Goal: Task Accomplishment & Management: Manage account settings

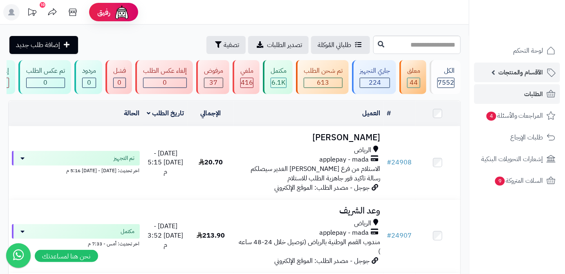
click at [522, 78] on span "الأقسام والمنتجات" at bounding box center [520, 72] width 45 height 11
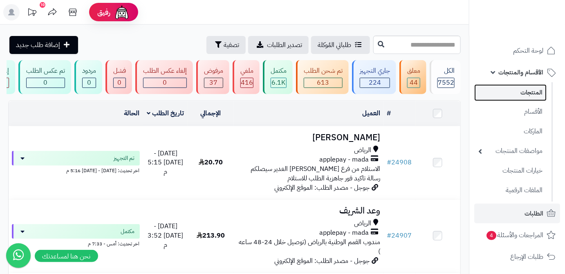
click at [524, 92] on link "المنتجات" at bounding box center [510, 92] width 72 height 17
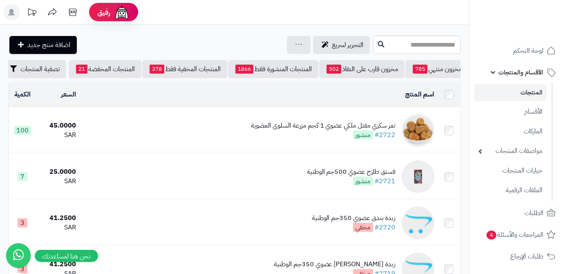
scroll to position [0, -86]
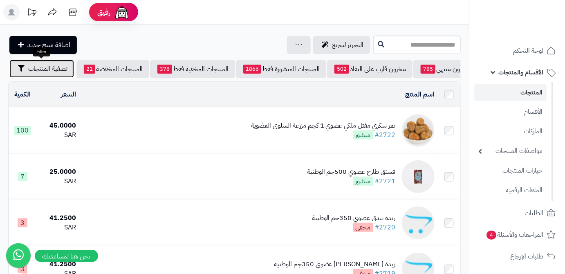
click at [31, 74] on button "تصفية المنتجات" at bounding box center [41, 69] width 65 height 18
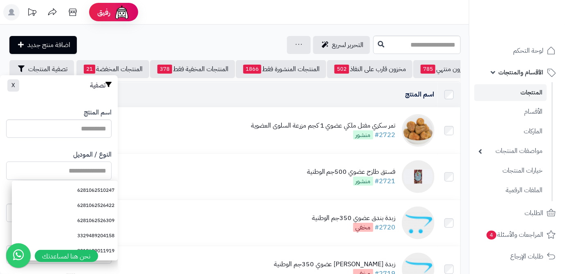
paste input "**********"
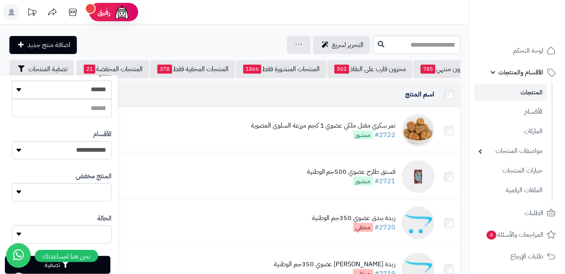
scroll to position [226, 0]
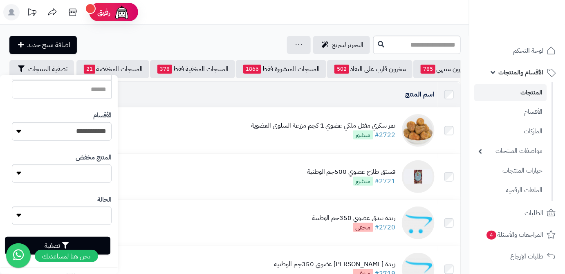
type input "**********"
click at [101, 241] on button "تصفية" at bounding box center [57, 246] width 105 height 18
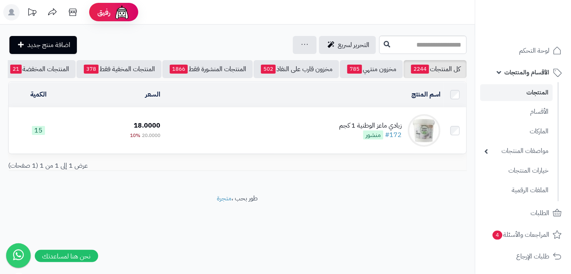
click at [331, 129] on td "زبادي ماعز الوطنية 1 كجم #172 منشور" at bounding box center [304, 131] width 280 height 46
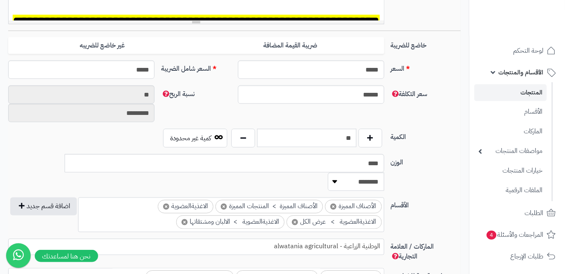
scroll to position [334, 0]
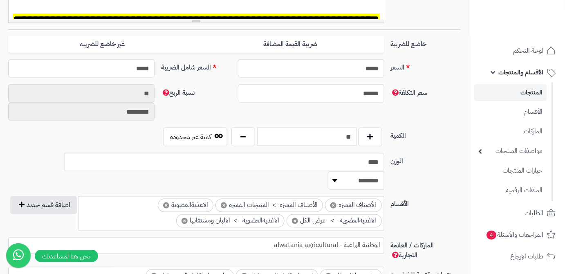
click at [343, 140] on input "**" at bounding box center [306, 137] width 99 height 18
type input "*"
click at [344, 114] on div "سعر التكلفة ****** نسبة الربح ** *********" at bounding box center [234, 105] width 459 height 43
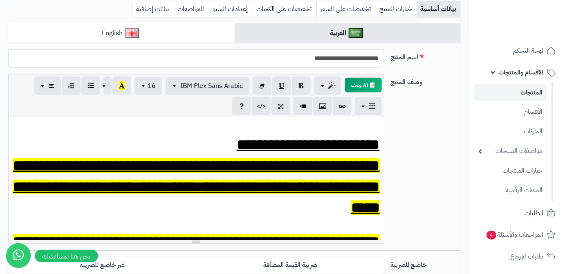
scroll to position [37, 0]
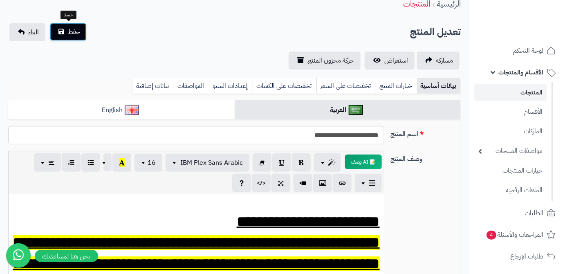
click at [60, 32] on button "حفظ" at bounding box center [68, 32] width 37 height 18
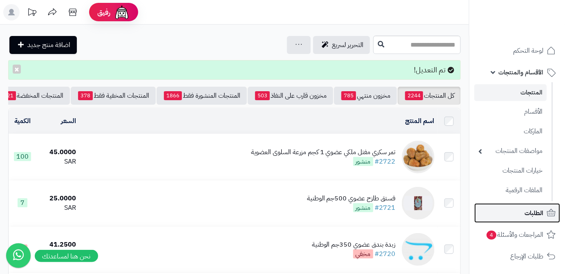
click at [529, 213] on span "الطلبات" at bounding box center [533, 212] width 19 height 11
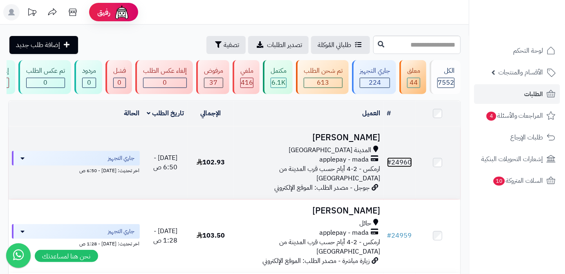
click at [408, 163] on link "# 24960" at bounding box center [399, 162] width 25 height 10
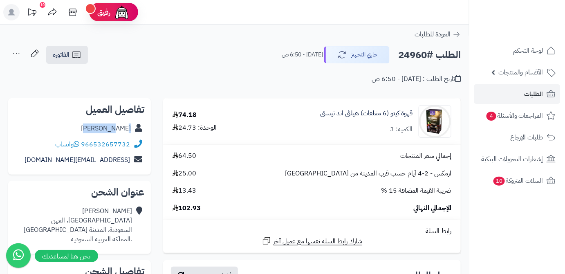
drag, startPoint x: 101, startPoint y: 130, endPoint x: 130, endPoint y: 131, distance: 29.5
click at [130, 131] on div "Razan An" at bounding box center [80, 129] width 130 height 16
copy link "Razan An"
drag, startPoint x: 82, startPoint y: 143, endPoint x: 130, endPoint y: 143, distance: 48.2
click at [130, 143] on div "966532657732 واتساب" at bounding box center [80, 145] width 130 height 16
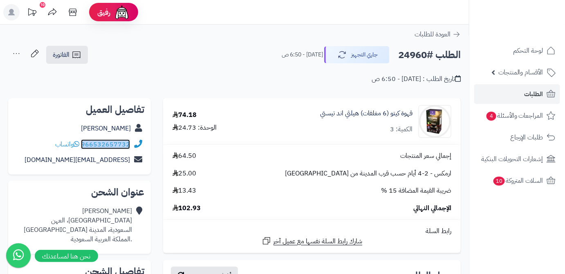
copy link "966532657732"
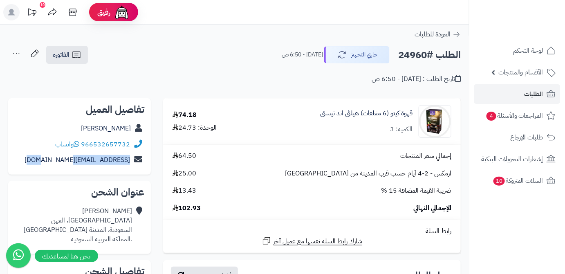
drag, startPoint x: 56, startPoint y: 164, endPoint x: 130, endPoint y: 170, distance: 74.2
click at [130, 170] on div "تفاصيل العميل Razan An 966532657732 واتساب razanwa02@gmail.com" at bounding box center [79, 136] width 143 height 77
copy link "razanwa02@gmail.com"
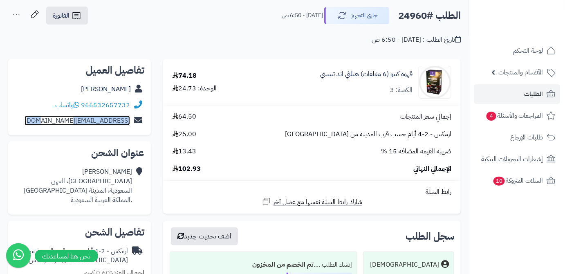
scroll to position [74, 0]
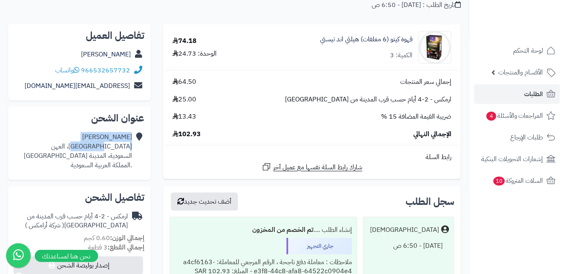
drag, startPoint x: 133, startPoint y: 145, endPoint x: 109, endPoint y: 150, distance: 25.0
click at [109, 150] on div "Razan An شارع الحزام، العهن السعودية، المدينة المنورة .المملكة العربية السعودية" at bounding box center [80, 151] width 130 height 44
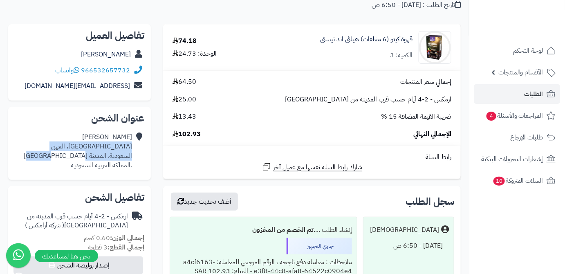
drag, startPoint x: 83, startPoint y: 148, endPoint x: 69, endPoint y: 154, distance: 15.4
click at [69, 154] on div "Razan An شارع الحزام، العهن السعودية، المدينة المنورة .المملكة العربية السعودية" at bounding box center [80, 151] width 130 height 44
drag, startPoint x: 69, startPoint y: 155, endPoint x: 132, endPoint y: 148, distance: 63.7
click at [132, 148] on div "Razan An شارع الحزام، العهن السعودية، المدينة المنورة .المملكة العربية السعودية" at bounding box center [80, 151] width 130 height 44
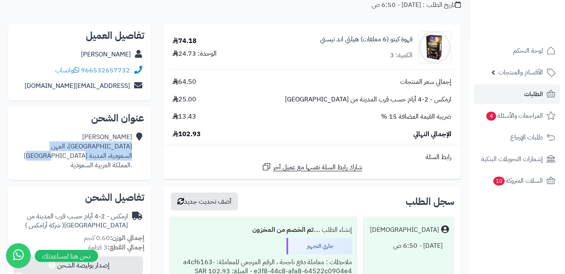
copy div "شارع الحزام، العهن السعودية، المدينة المنورة"
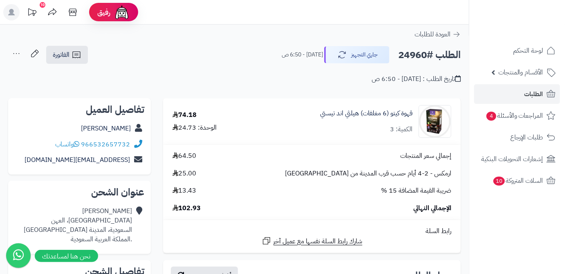
click at [417, 54] on h2 "الطلب #24960" at bounding box center [429, 55] width 63 height 17
copy h2 "24960"
drag, startPoint x: 183, startPoint y: 210, endPoint x: 202, endPoint y: 209, distance: 18.4
click at [202, 209] on div "الإجمالي النهائي 102.93" at bounding box center [311, 208] width 291 height 9
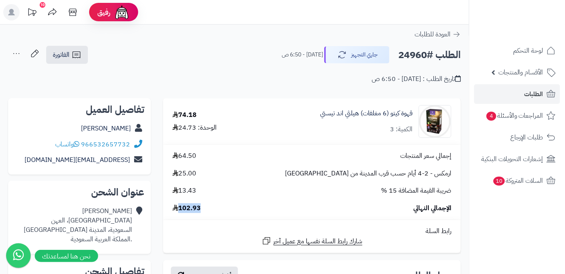
copy span "102.93"
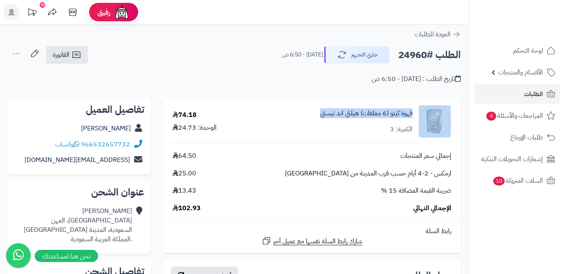
drag, startPoint x: 329, startPoint y: 116, endPoint x: 417, endPoint y: 112, distance: 88.4
click at [417, 112] on div "قهوة كيتو (6 مغلفات) هيلثي اند تيستي الكمية: 3" at bounding box center [355, 121] width 203 height 33
copy div "قهوة كيتو (6 مغلفات) هيلثي اند تيستي"
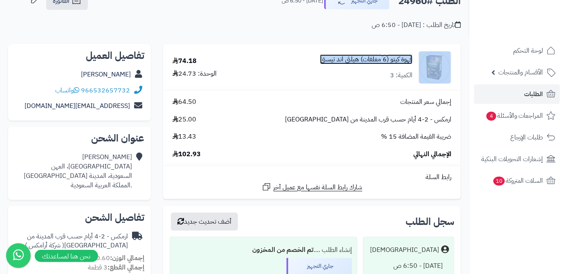
scroll to position [111, 0]
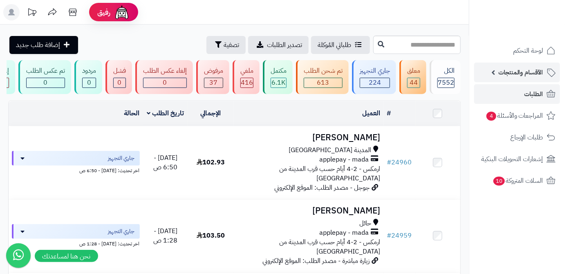
click at [481, 76] on link "الأقسام والمنتجات" at bounding box center [517, 73] width 86 height 20
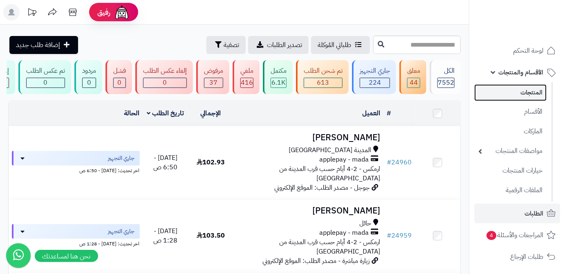
click at [489, 91] on link "المنتجات" at bounding box center [510, 92] width 72 height 17
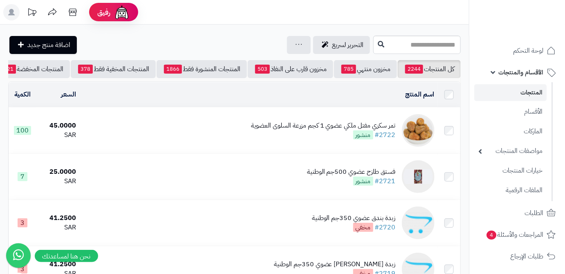
scroll to position [0, -86]
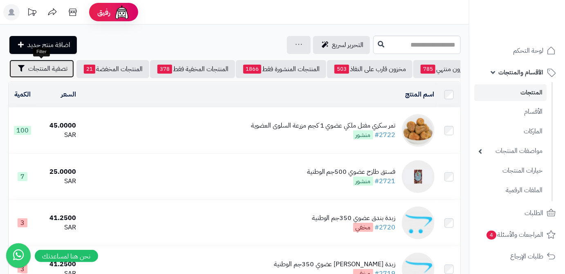
click at [40, 69] on span "تصفية المنتجات" at bounding box center [47, 69] width 39 height 10
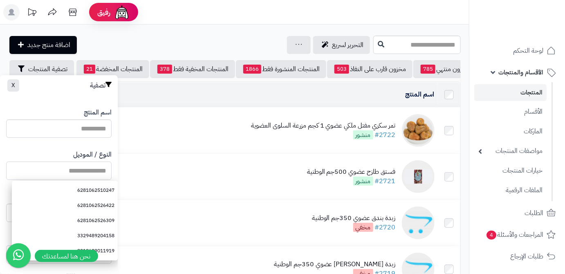
paste input "**********"
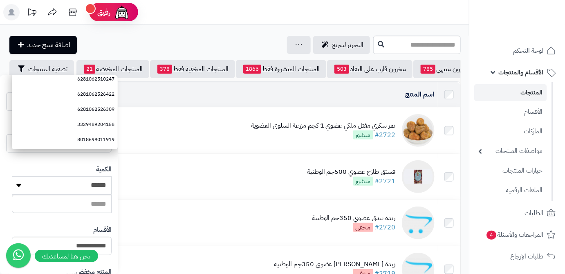
scroll to position [226, 0]
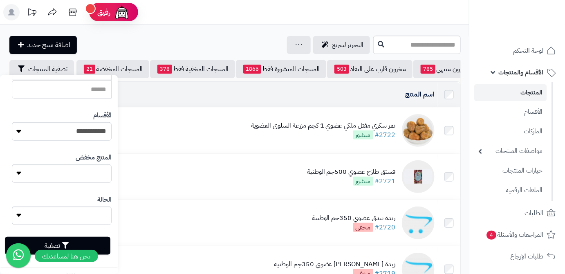
type input "**********"
click at [102, 241] on button "تصفية" at bounding box center [57, 246] width 105 height 18
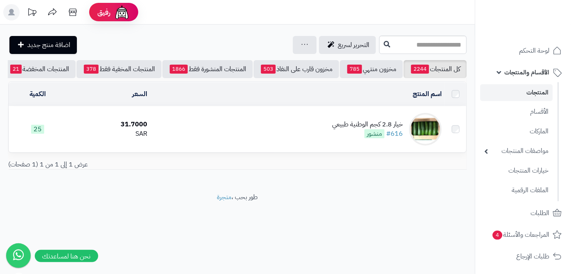
click at [331, 128] on td "خيار 2.8 كجم الوطنية طبيعي #616 منشور" at bounding box center [297, 129] width 294 height 46
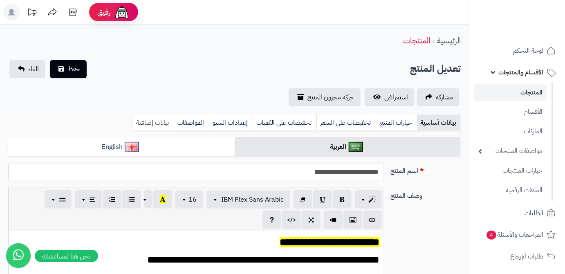
click at [151, 123] on link "بيانات إضافية" at bounding box center [153, 122] width 41 height 16
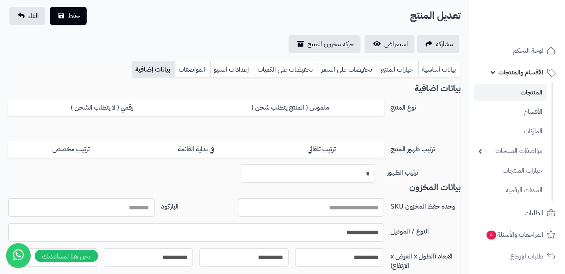
scroll to position [111, 0]
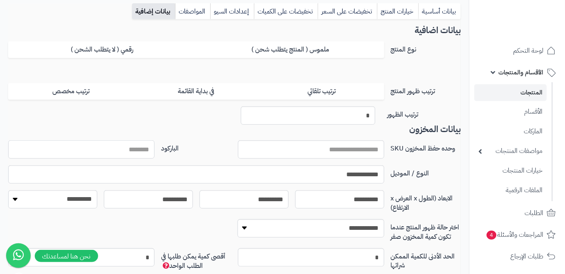
click at [130, 149] on input "الباركود" at bounding box center [81, 149] width 146 height 18
click at [126, 152] on input "**********" at bounding box center [81, 149] width 146 height 18
type input "**********"
click at [315, 172] on input "**********" at bounding box center [196, 174] width 376 height 18
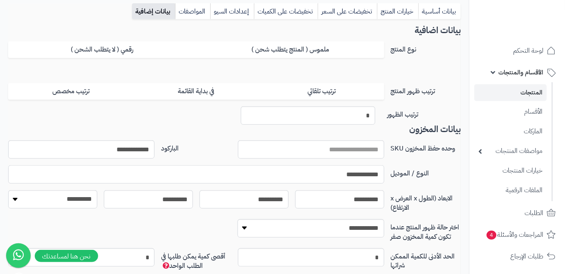
click at [315, 172] on input "**********" at bounding box center [196, 174] width 376 height 18
paste input "text"
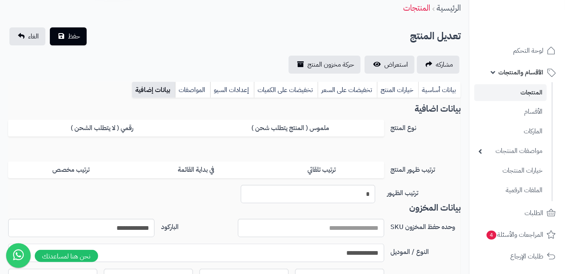
scroll to position [0, 0]
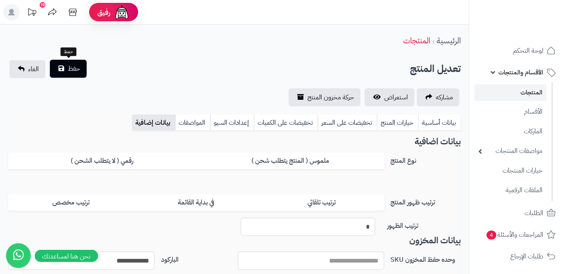
type input "**********"
click at [79, 73] on button "حفظ" at bounding box center [68, 69] width 37 height 18
